Goal: Find specific page/section: Find specific page/section

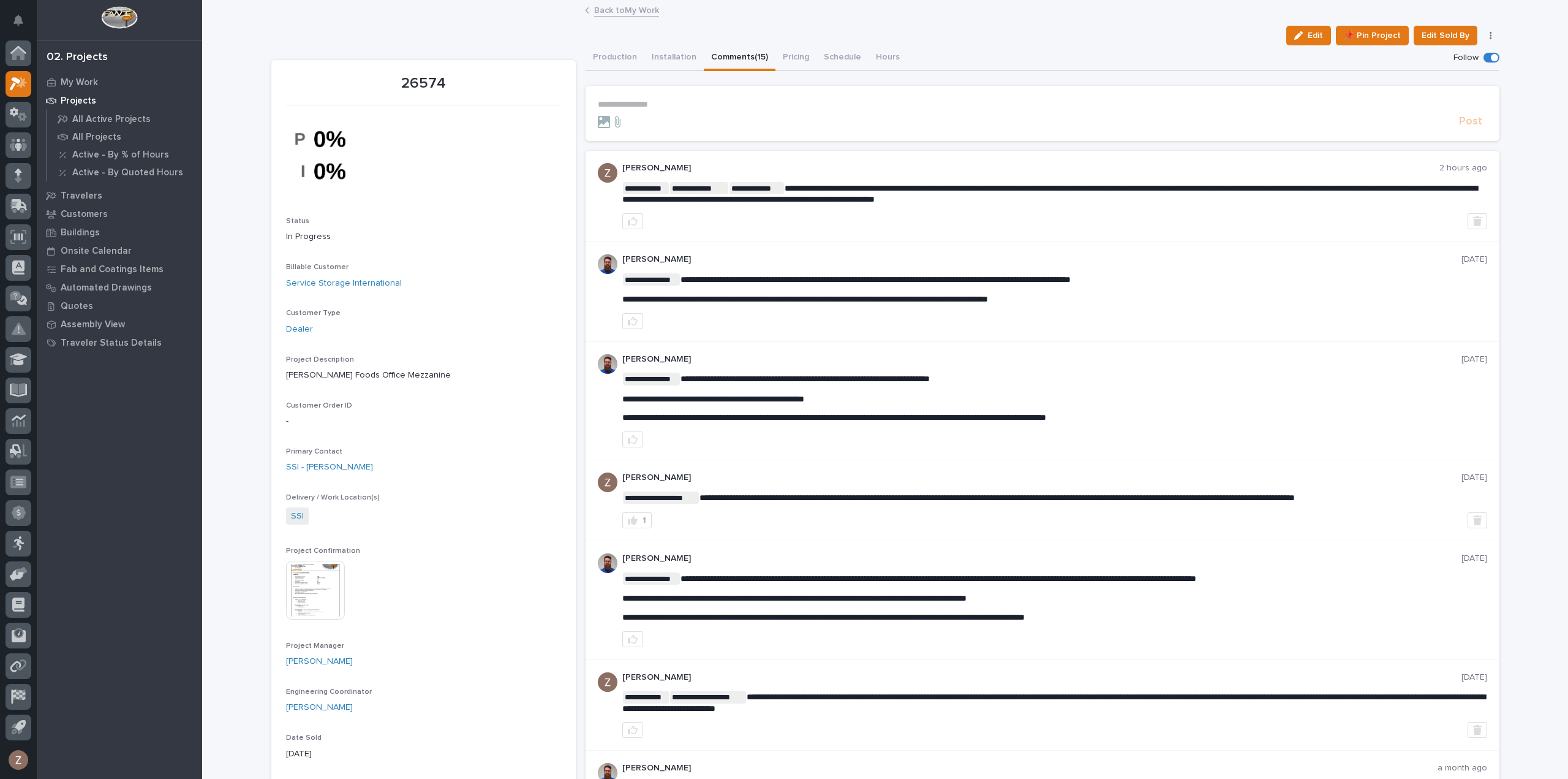
click at [32, 73] on div at bounding box center [18, 393] width 37 height 704
click at [22, 77] on icon at bounding box center [18, 84] width 18 height 14
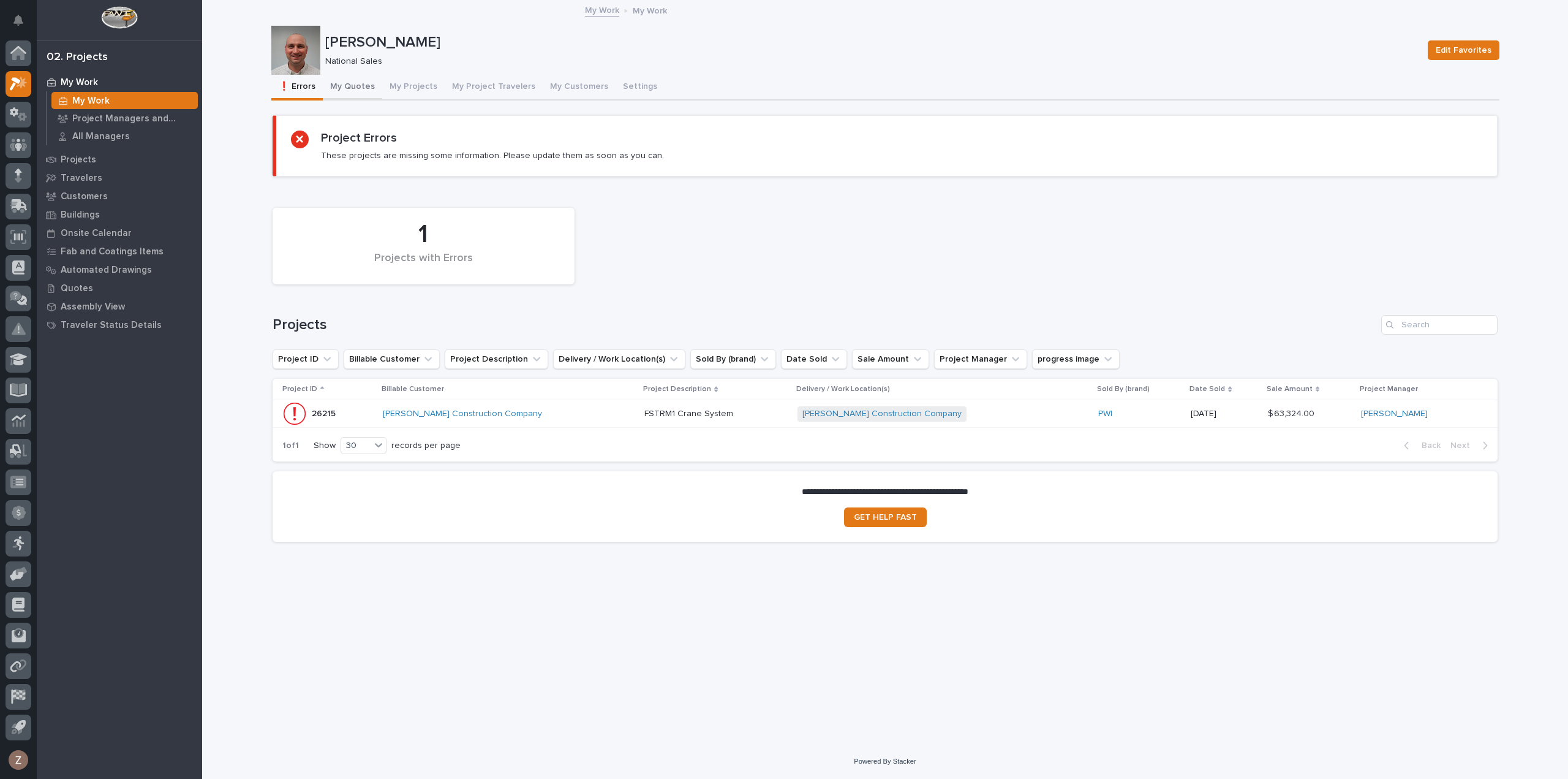
click at [351, 82] on button "My Quotes" at bounding box center [352, 87] width 60 height 26
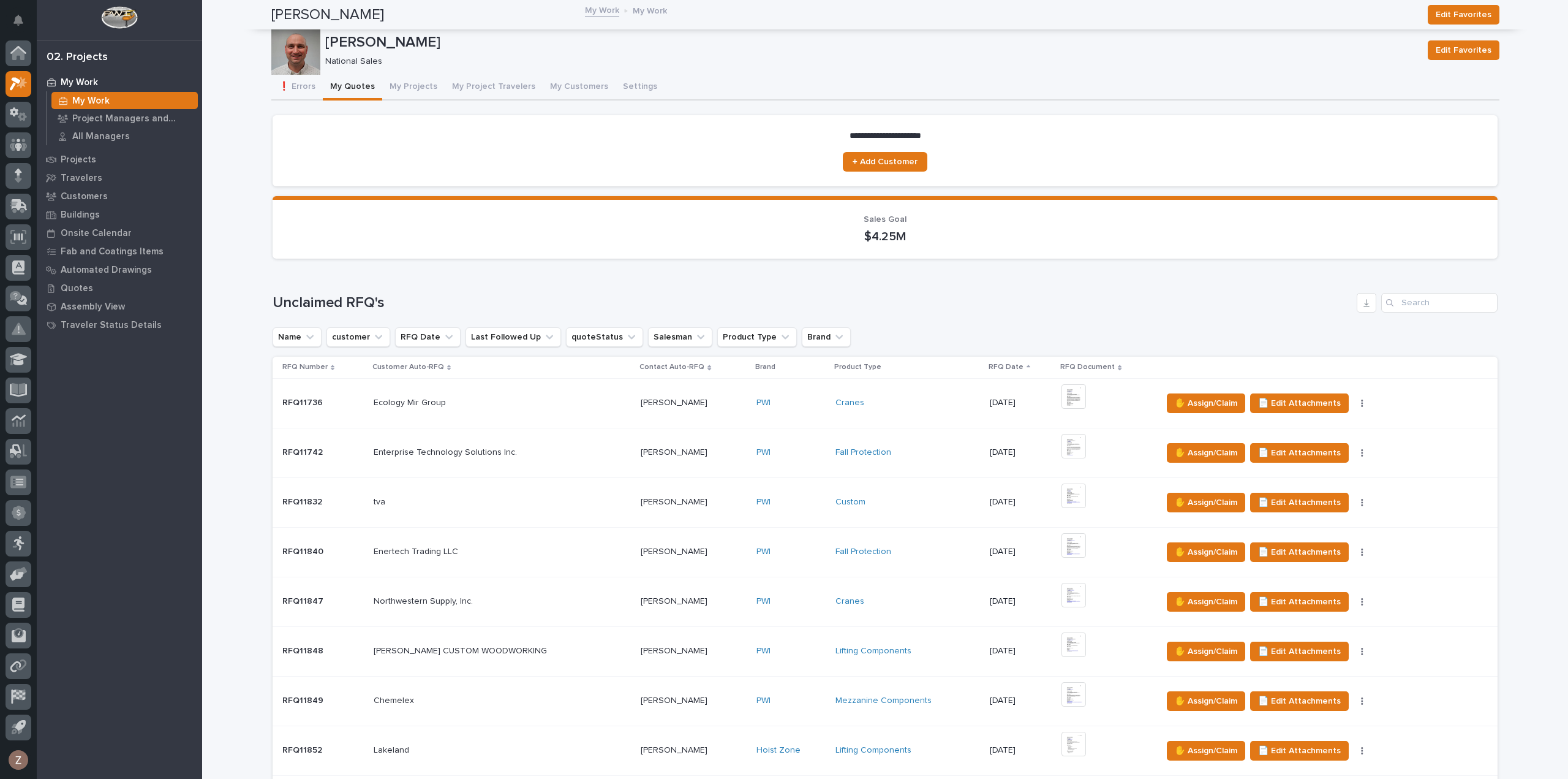
scroll to position [551, 0]
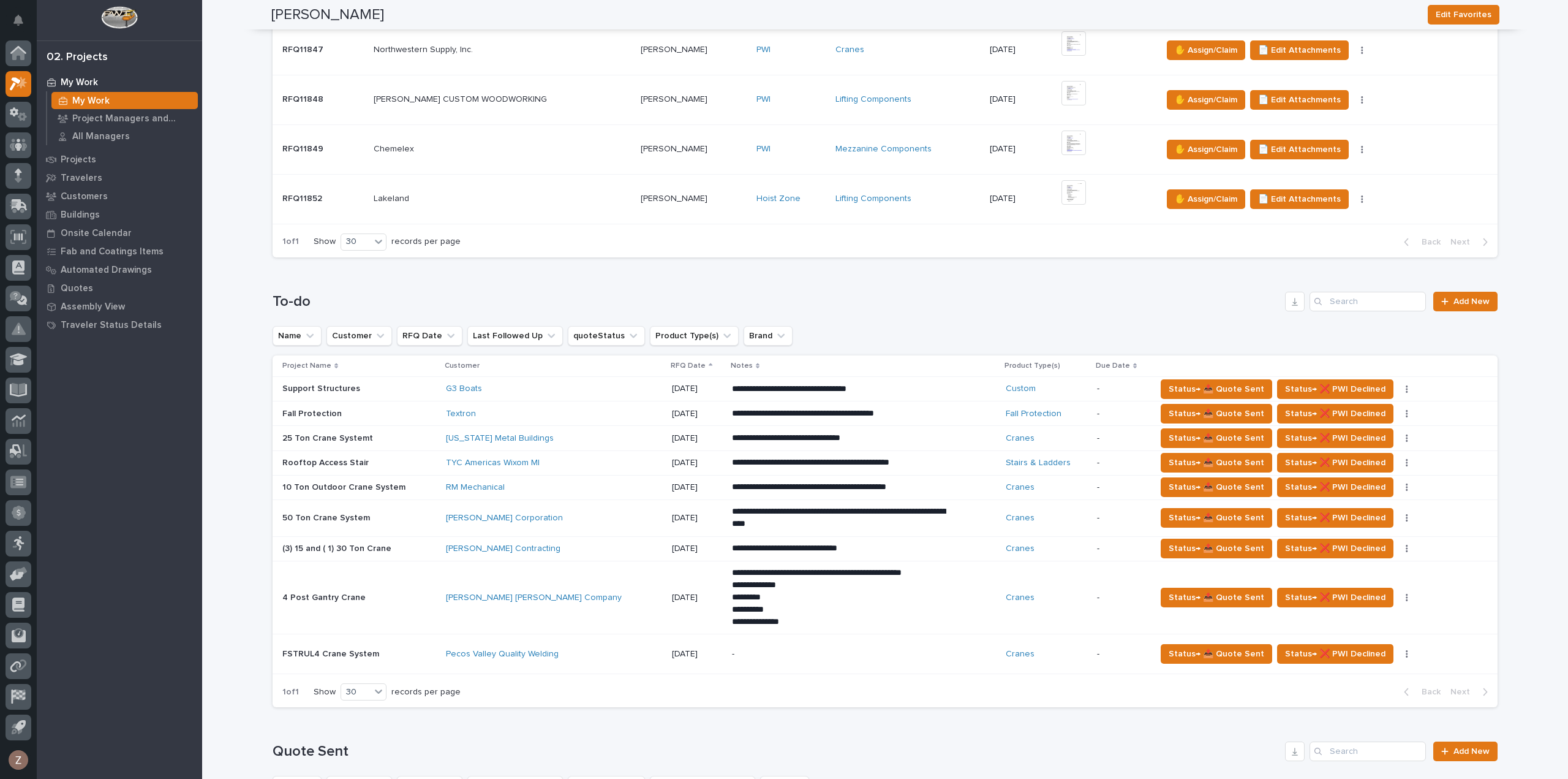
click at [921, 476] on div "**********" at bounding box center [864, 487] width 264 height 22
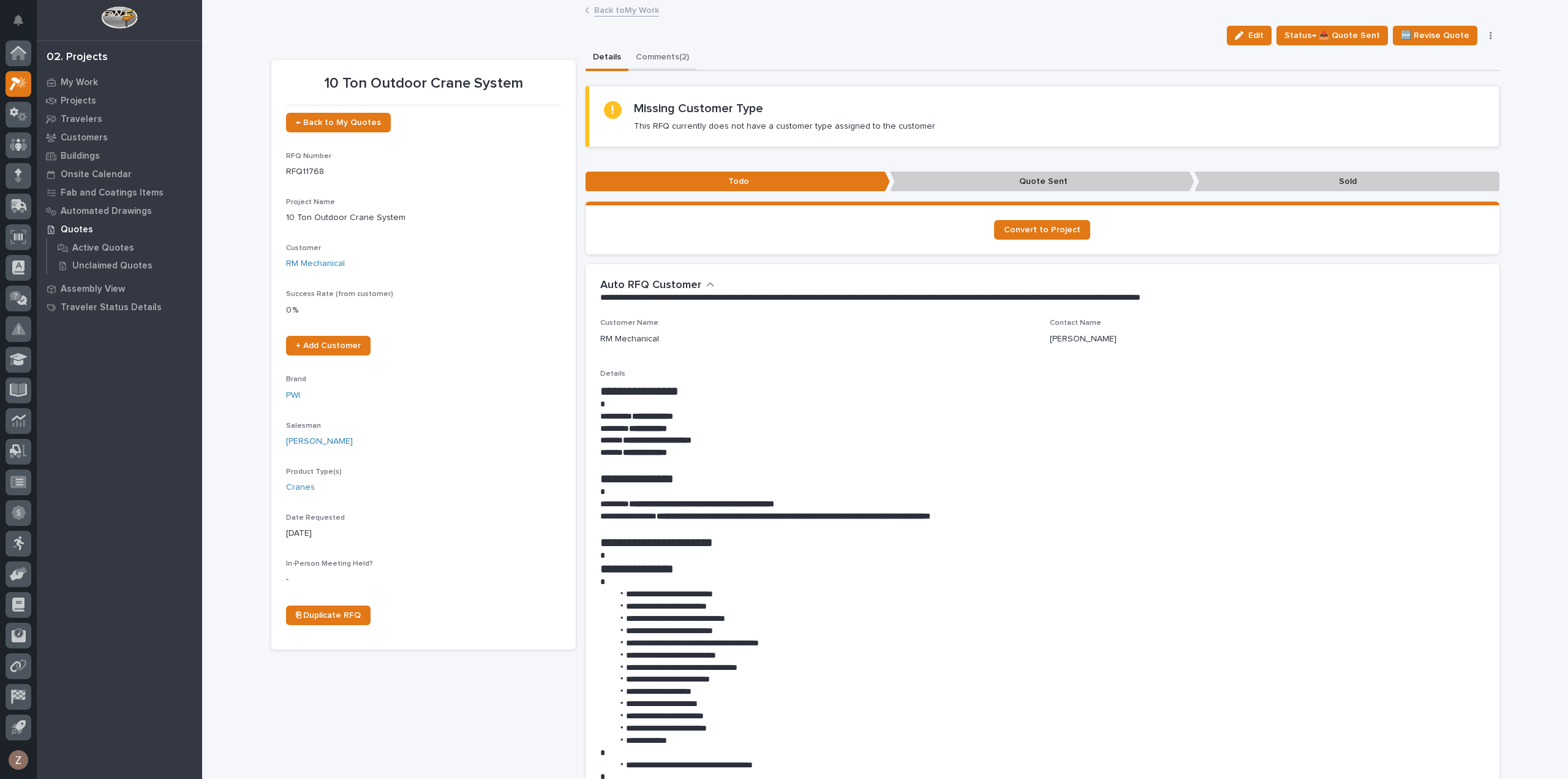
click at [658, 49] on button "Comments (2)" at bounding box center [662, 58] width 68 height 26
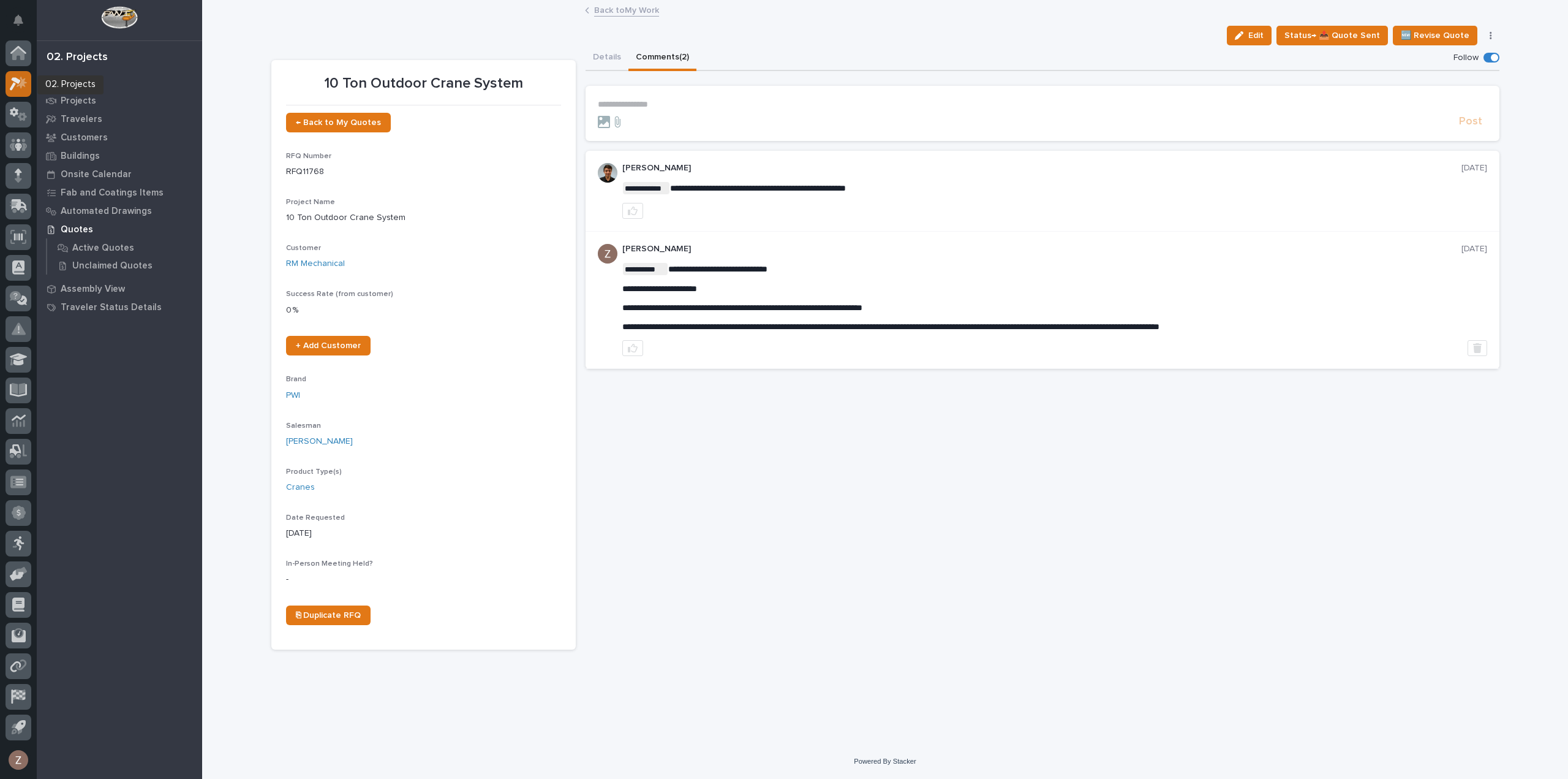
click at [19, 84] on icon at bounding box center [22, 82] width 11 height 12
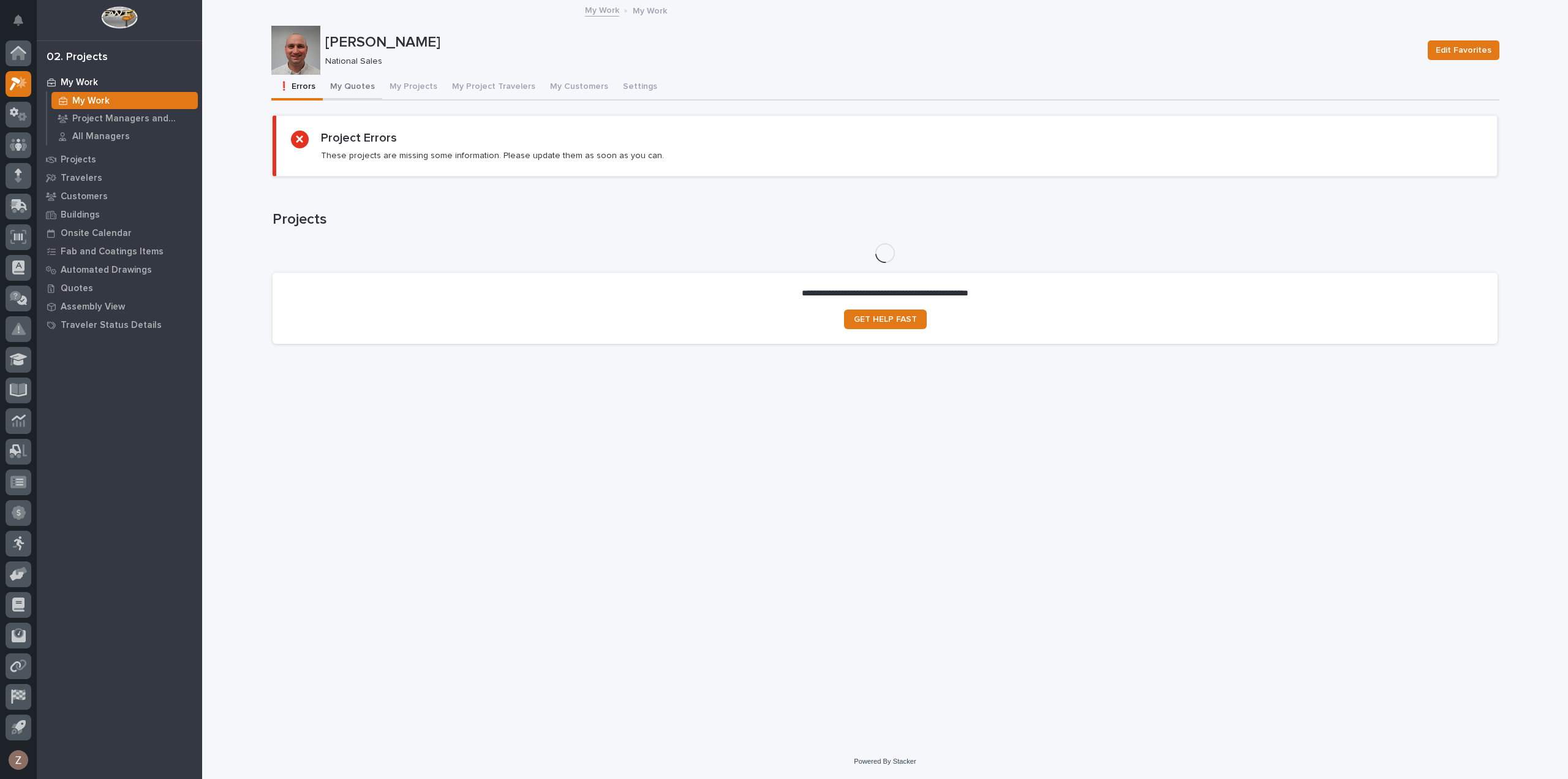
click at [361, 91] on button "My Quotes" at bounding box center [352, 87] width 60 height 26
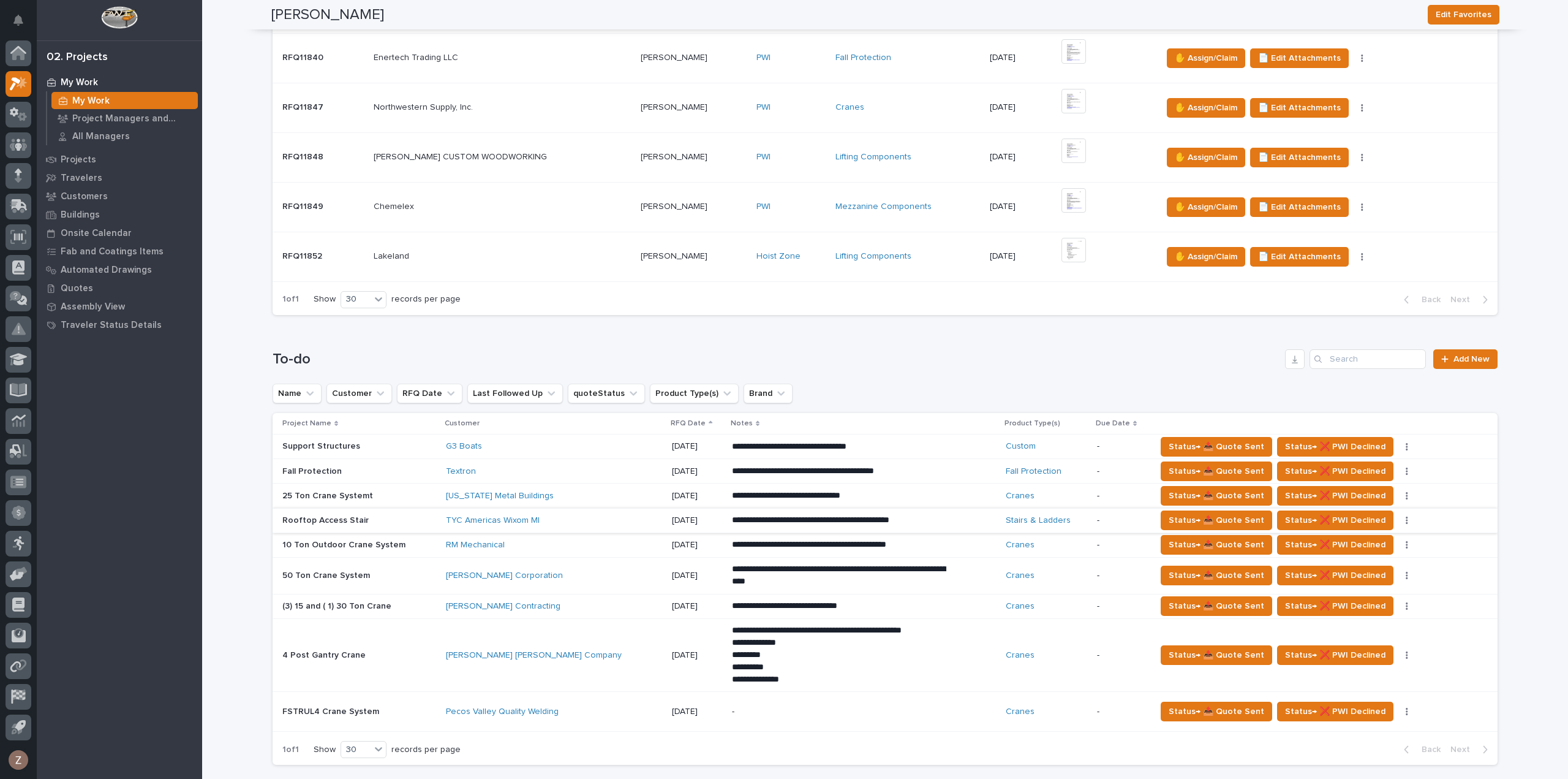
scroll to position [551, 0]
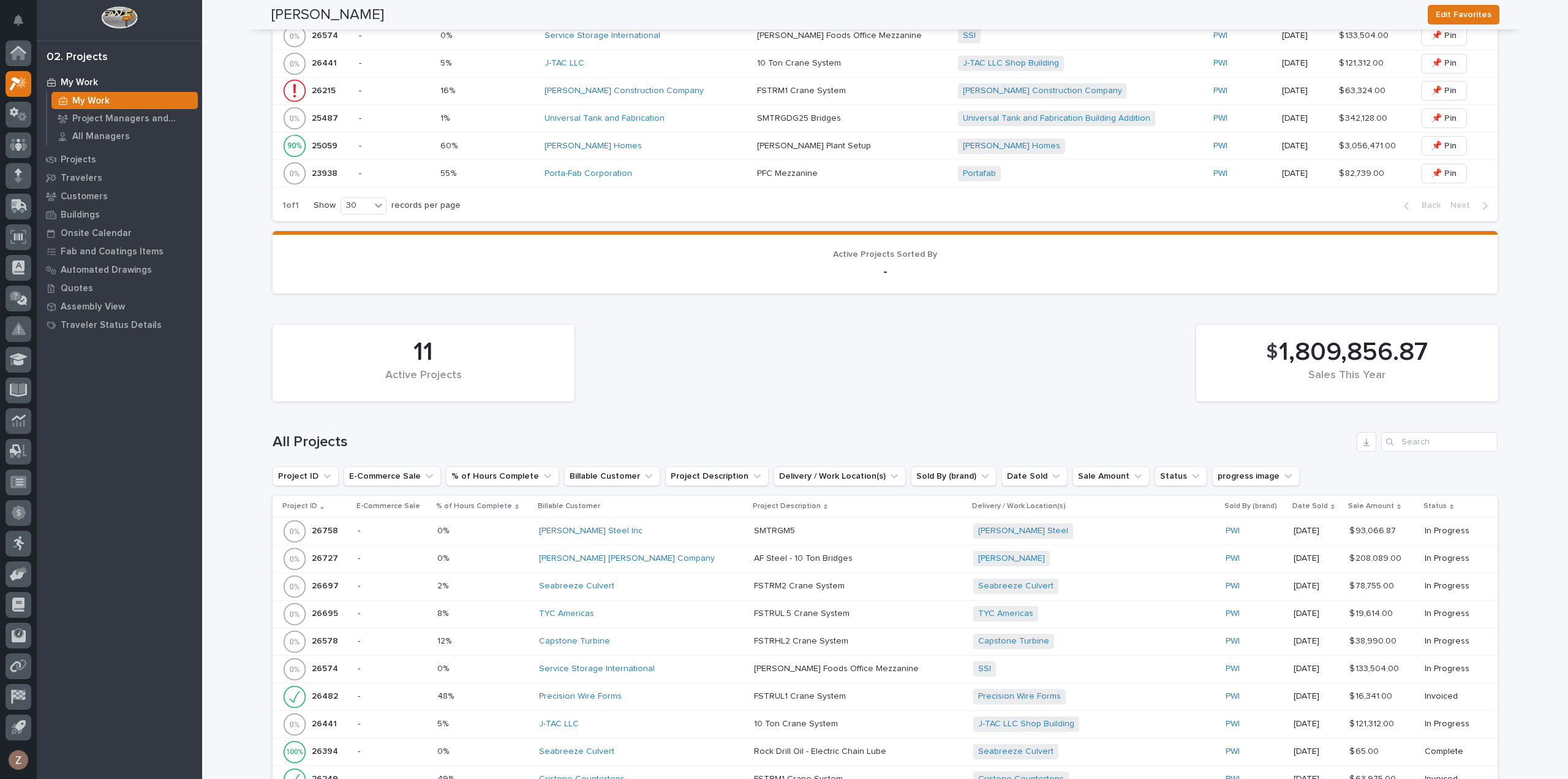
scroll to position [307, 0]
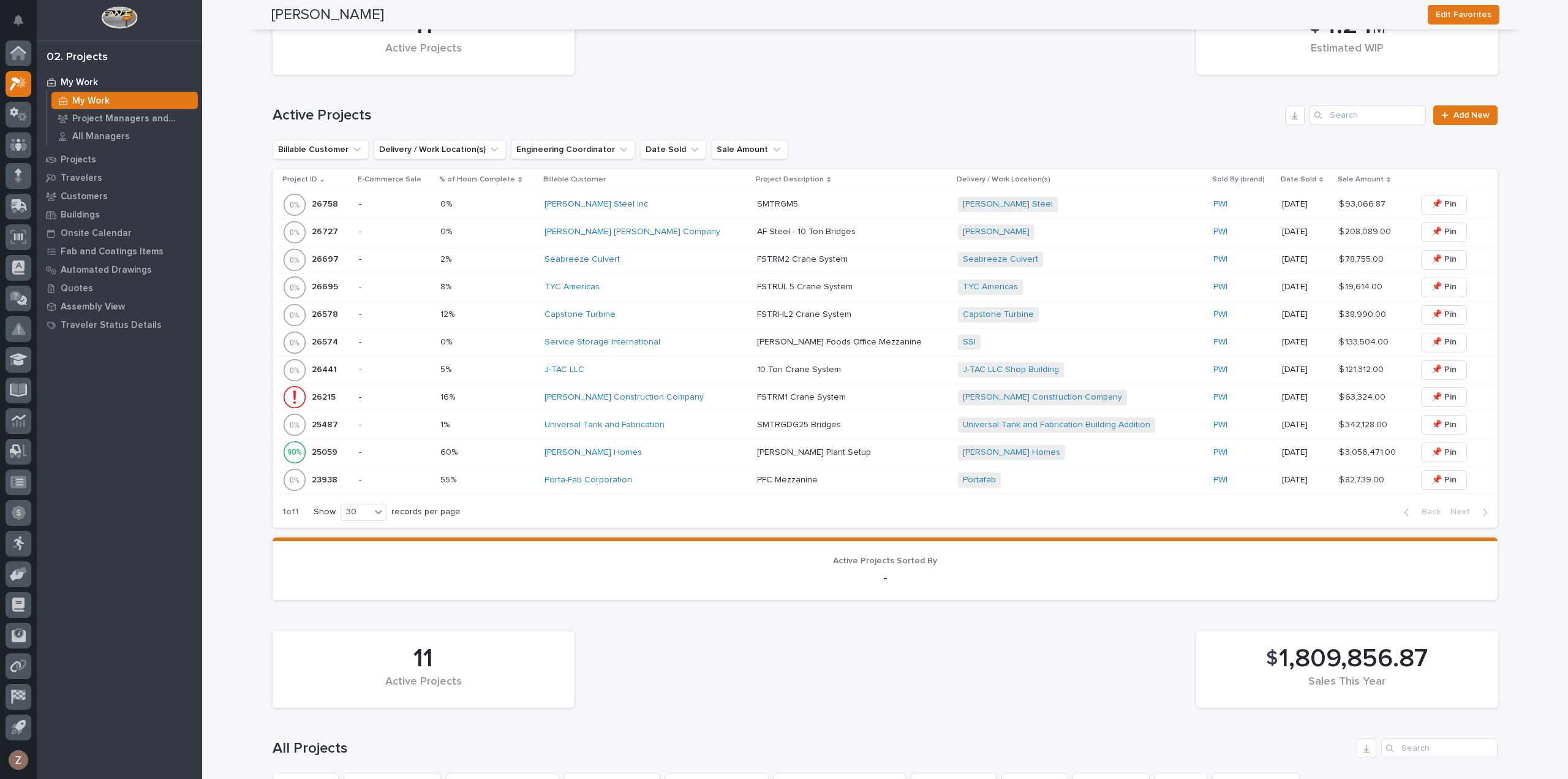
click at [699, 230] on div "[PERSON_NAME] [PERSON_NAME] Company" at bounding box center [646, 232] width 203 height 11
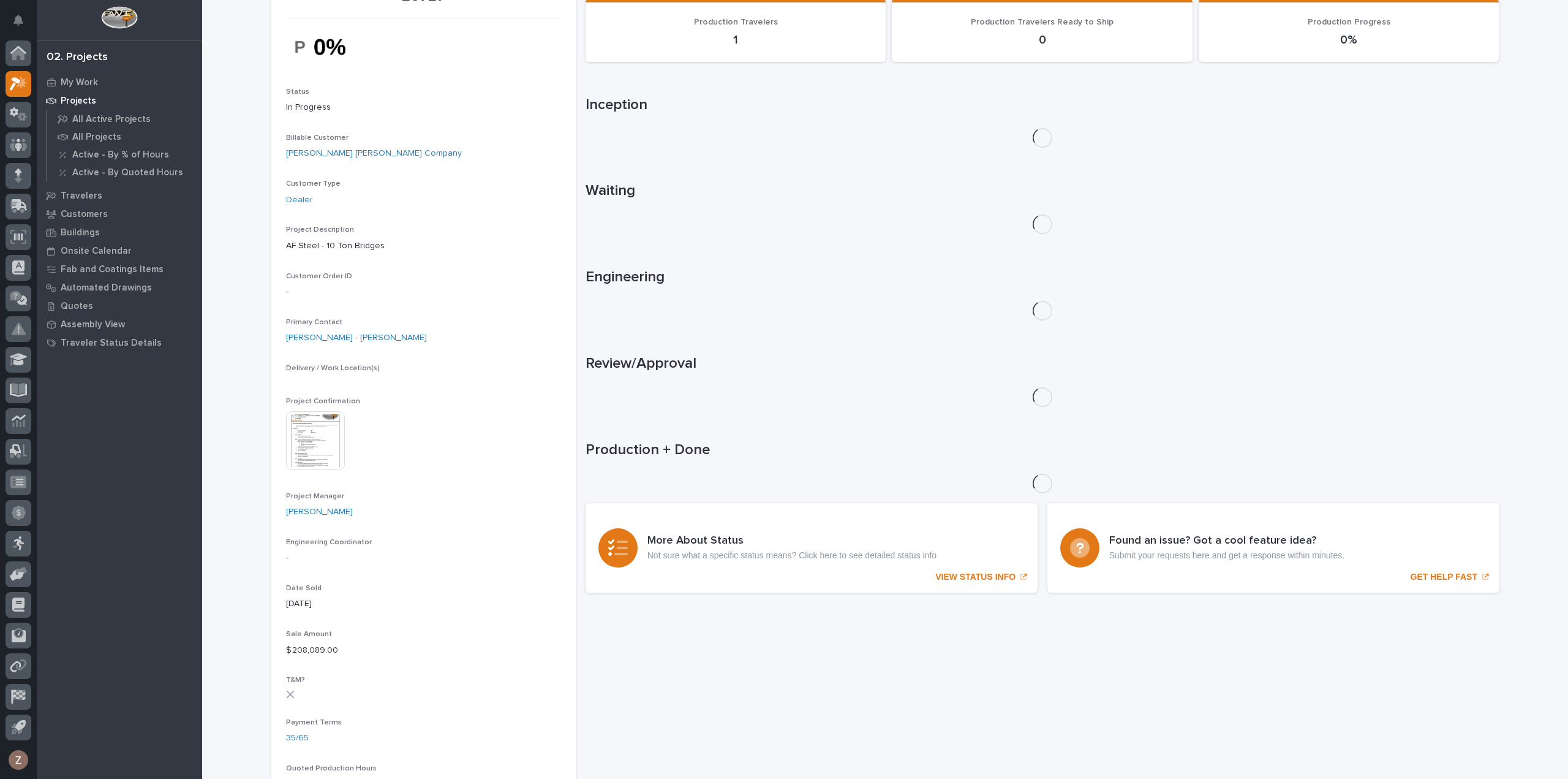
scroll to position [439, 0]
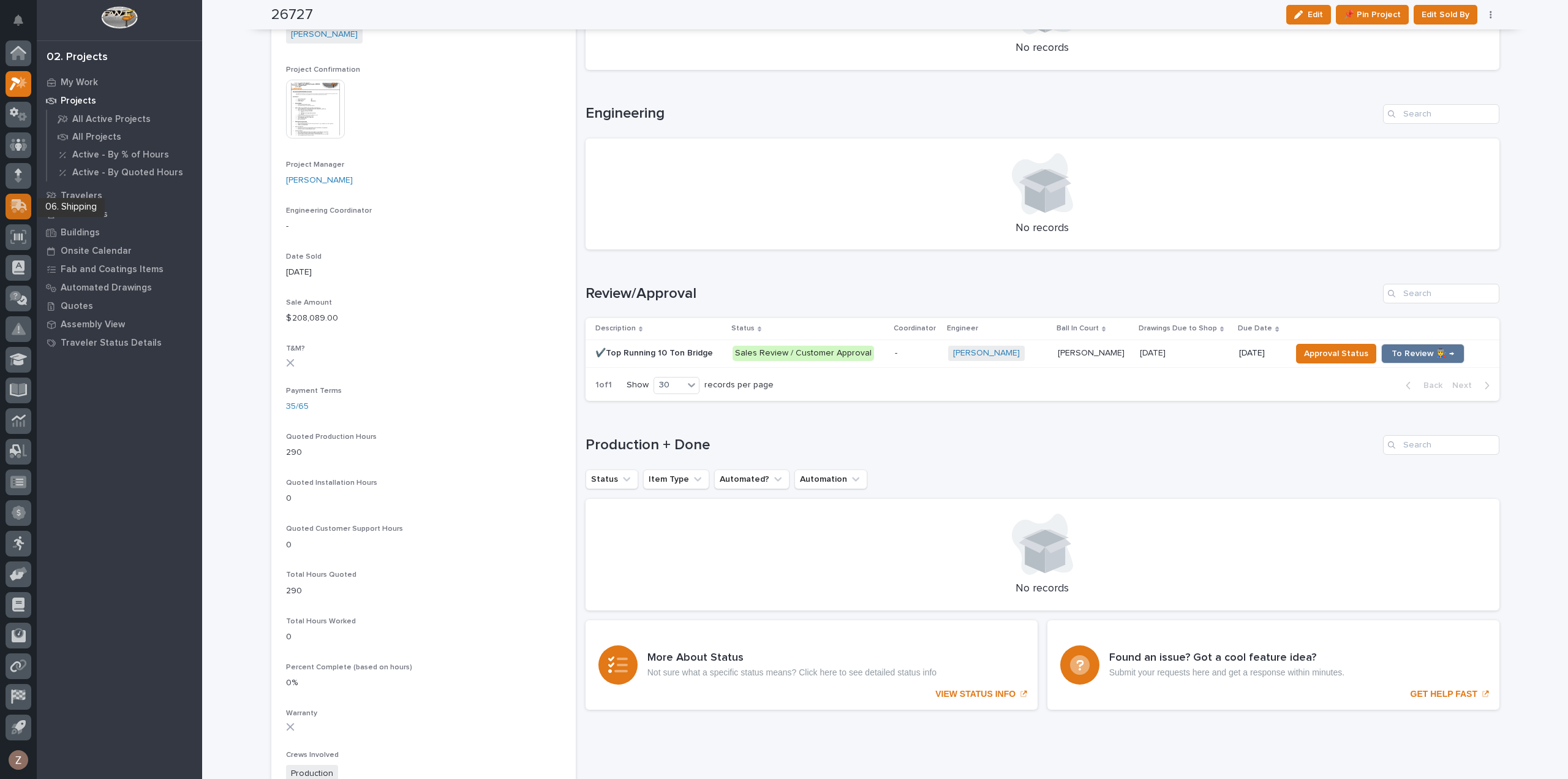
click at [11, 203] on icon at bounding box center [17, 207] width 15 height 12
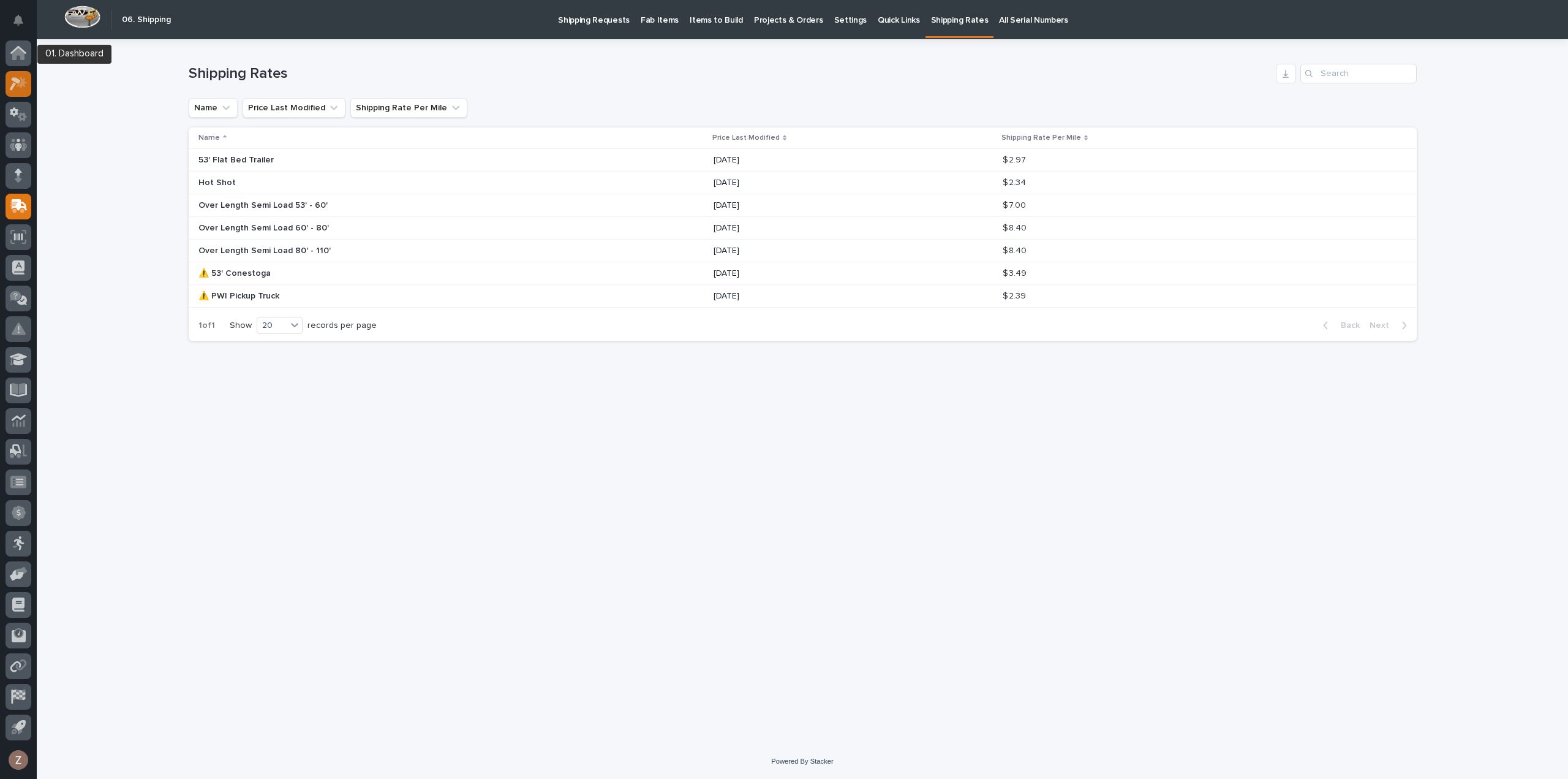
click at [19, 73] on div at bounding box center [18, 84] width 26 height 26
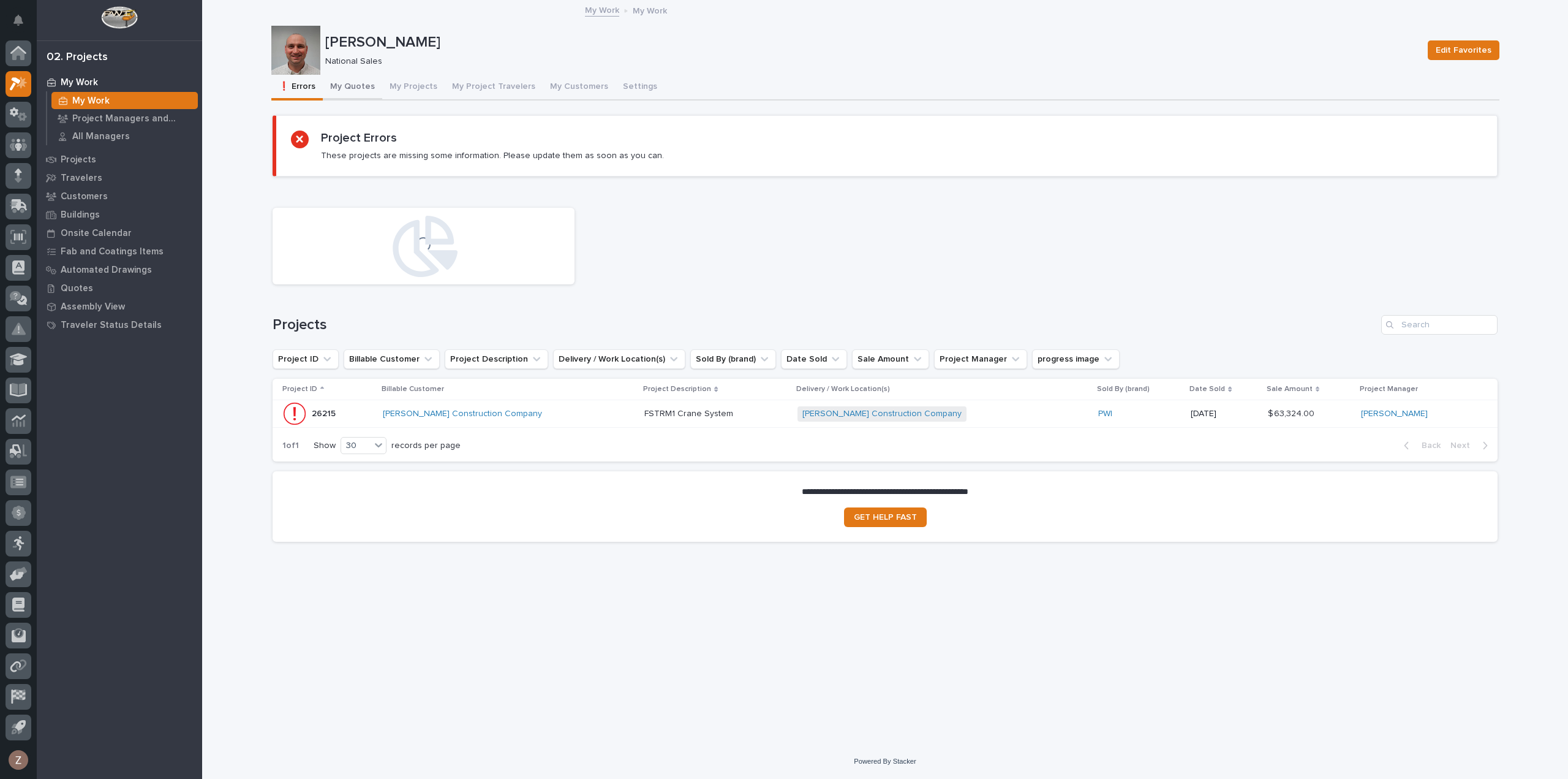
click at [349, 92] on button "My Quotes" at bounding box center [352, 87] width 60 height 26
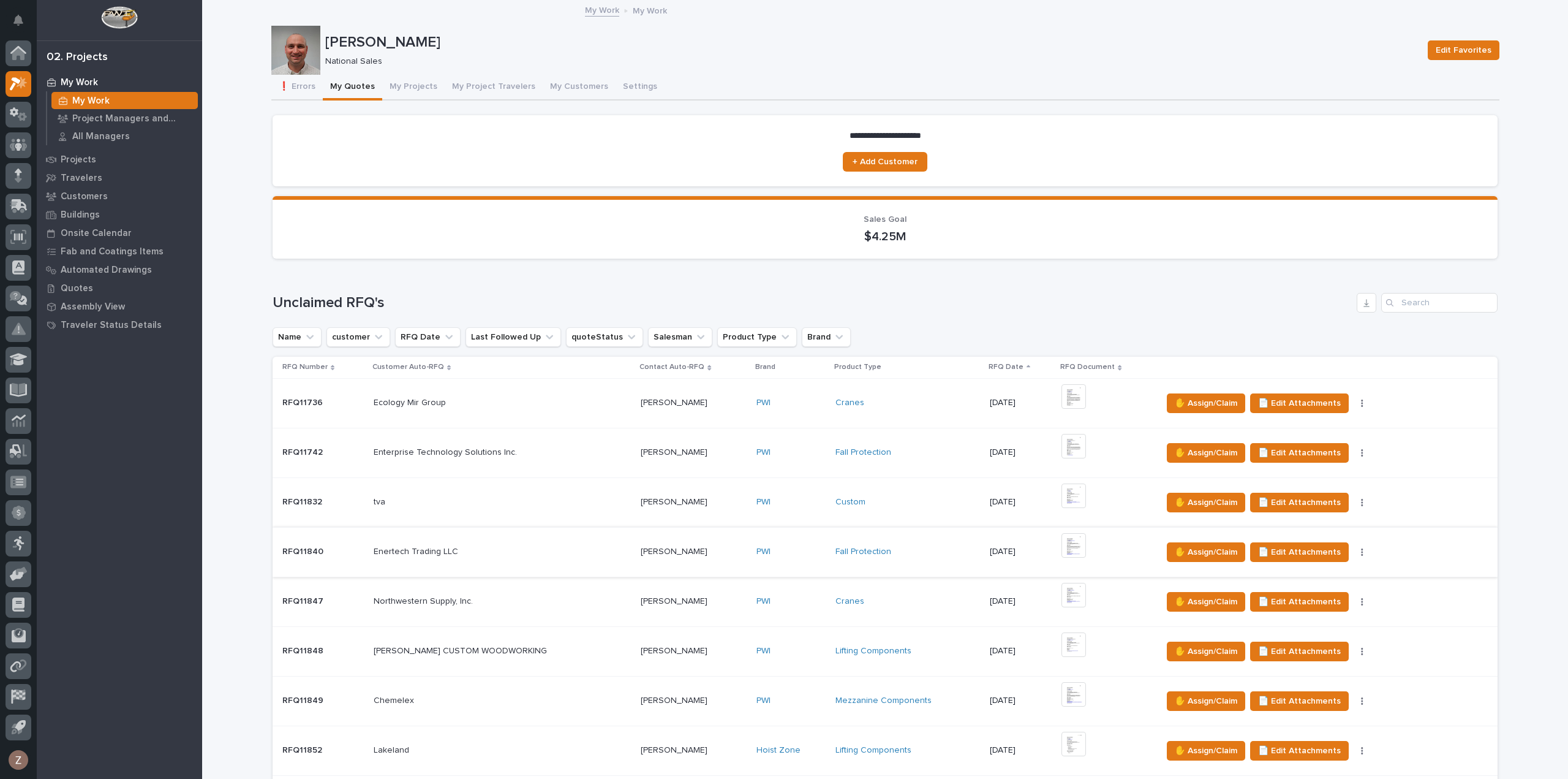
scroll to position [245, 0]
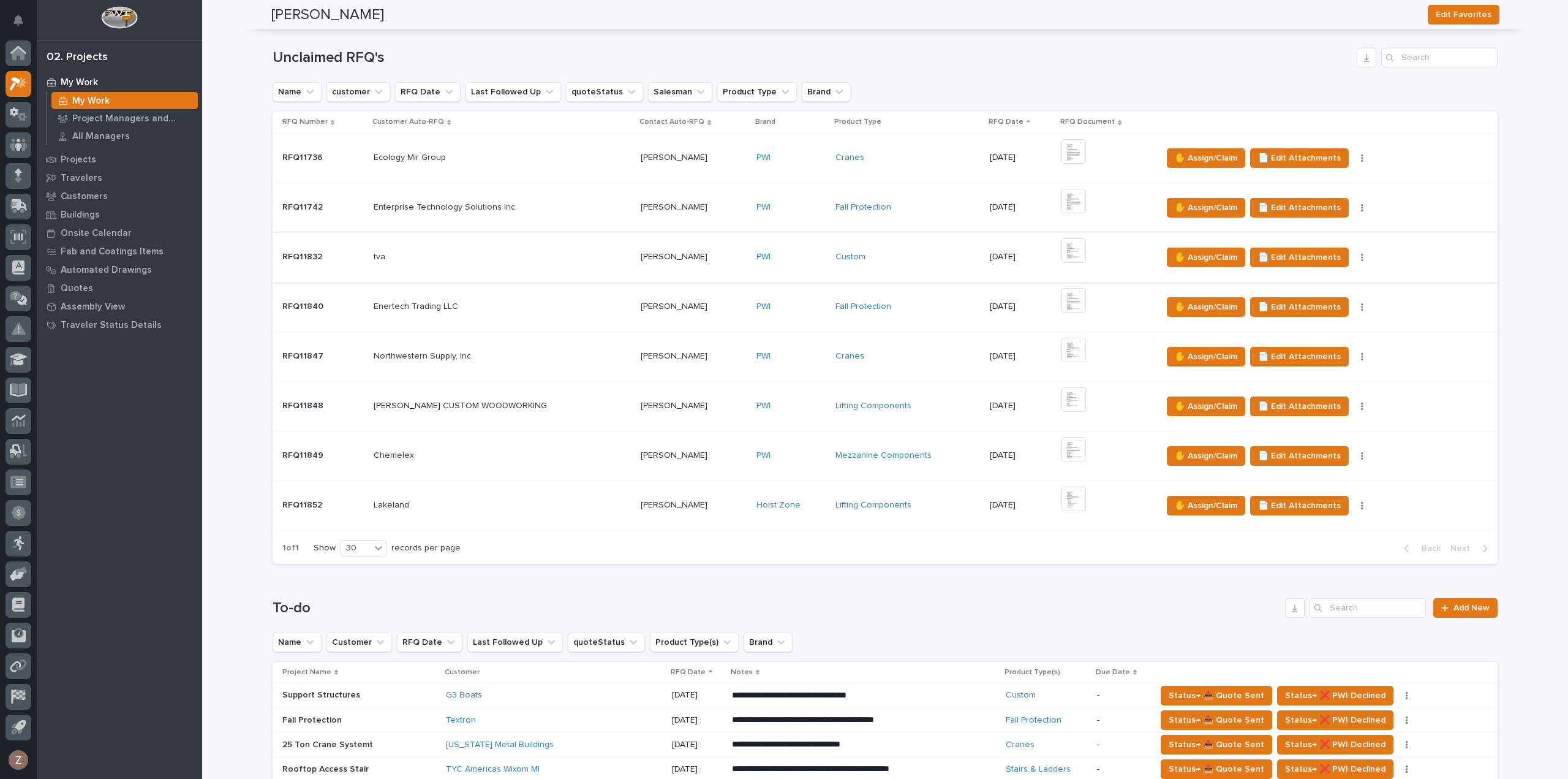
click at [1062, 253] on img at bounding box center [1074, 250] width 25 height 25
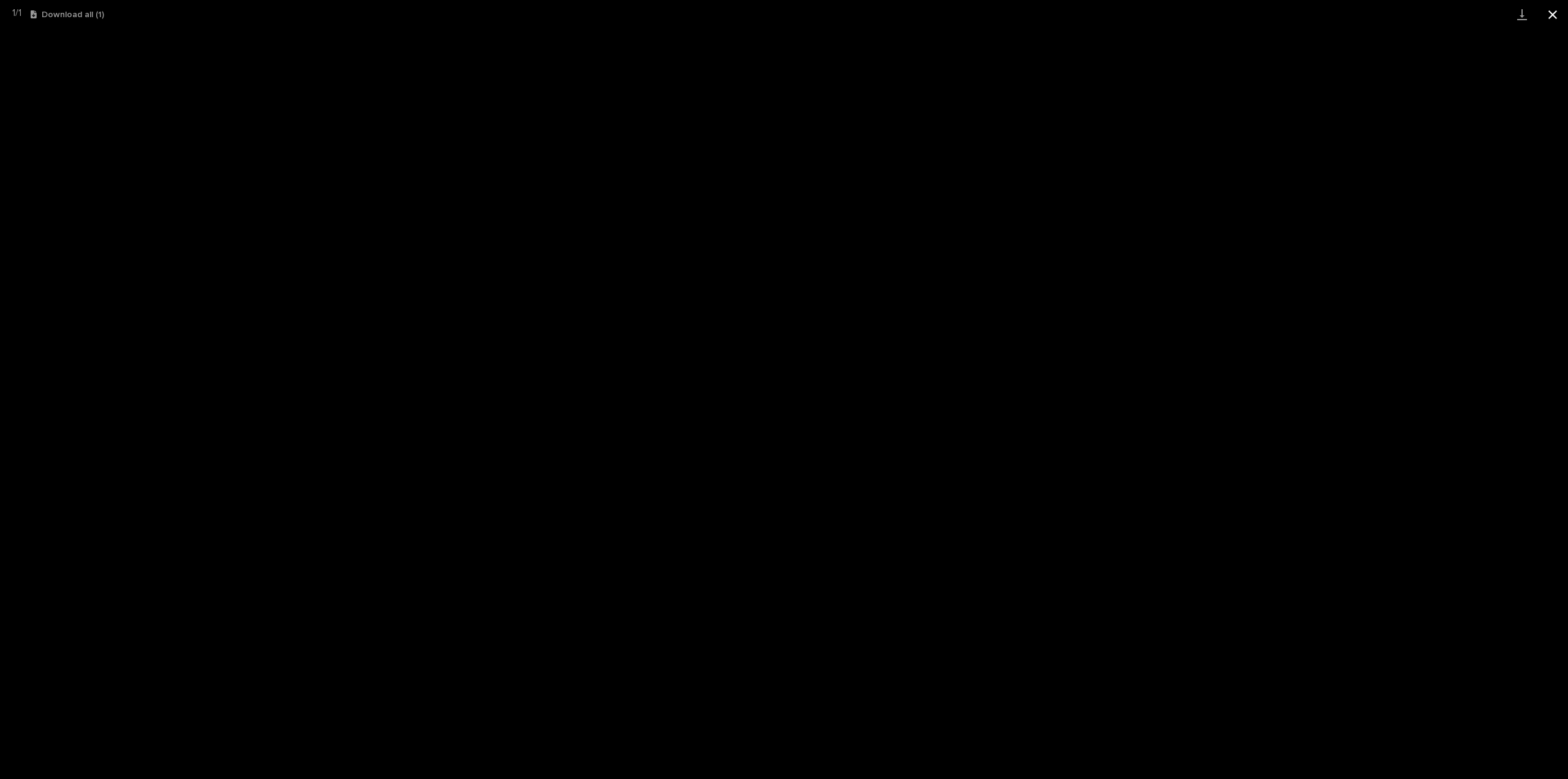
click at [1552, 17] on button "Close gallery" at bounding box center [1553, 14] width 31 height 29
